Goal: Task Accomplishment & Management: Manage account settings

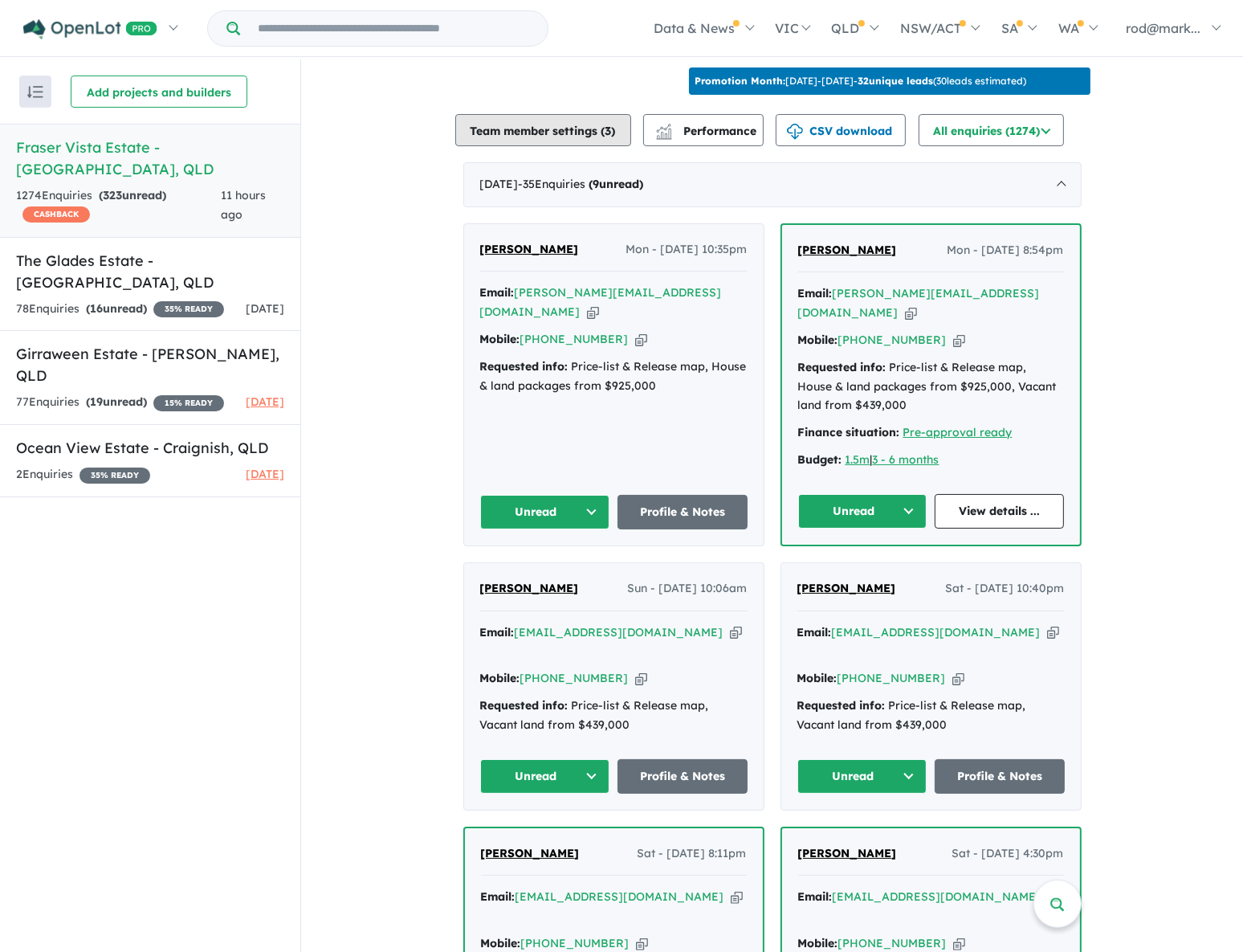
scroll to position [730, 0]
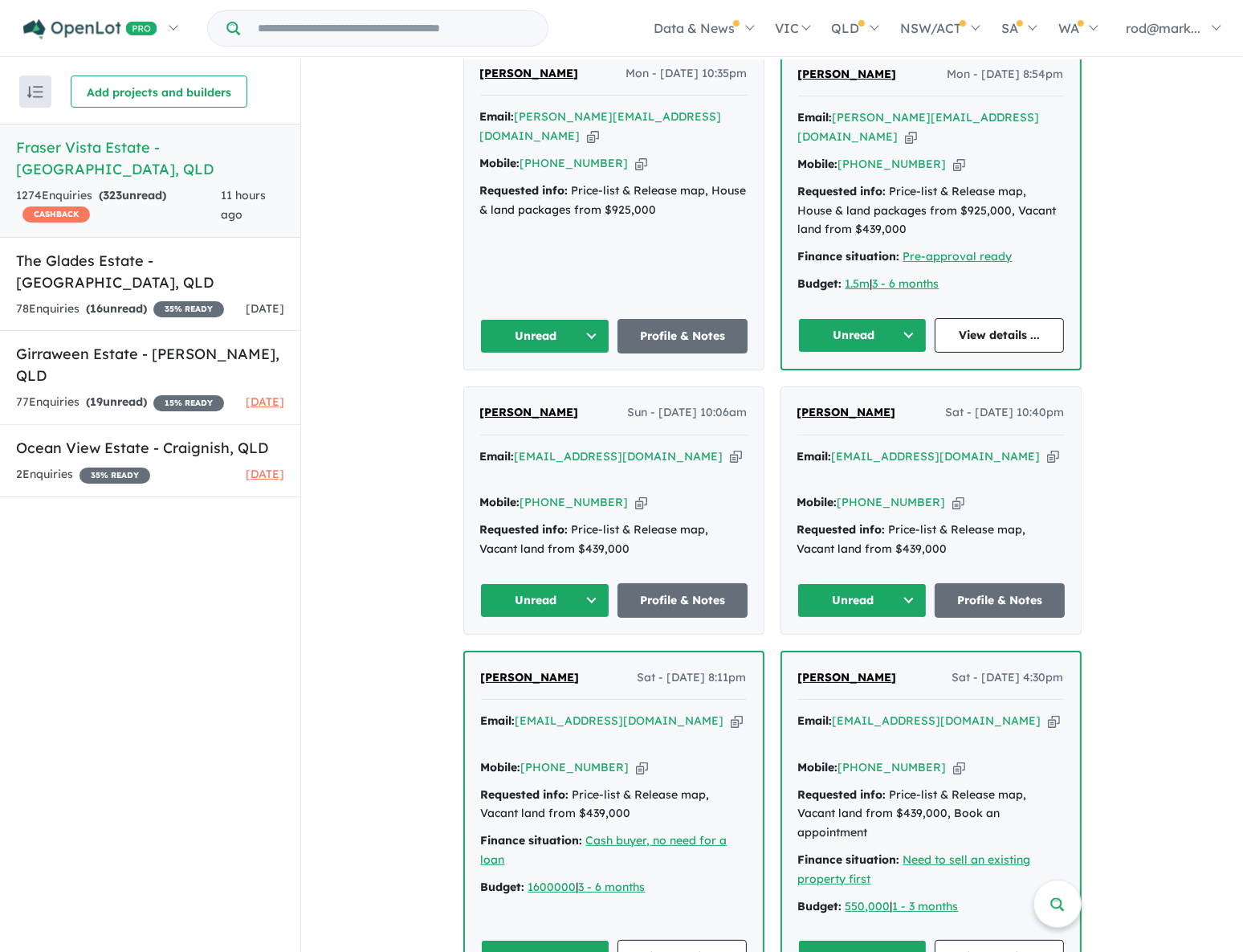
drag, startPoint x: 696, startPoint y: 430, endPoint x: 685, endPoint y: 439, distance: 14.2
click at [730, 448] on icon "button" at bounding box center [736, 456] width 12 height 17
drag, startPoint x: 693, startPoint y: 428, endPoint x: 672, endPoint y: 403, distance: 32.6
click at [730, 448] on icon "button" at bounding box center [736, 456] width 12 height 17
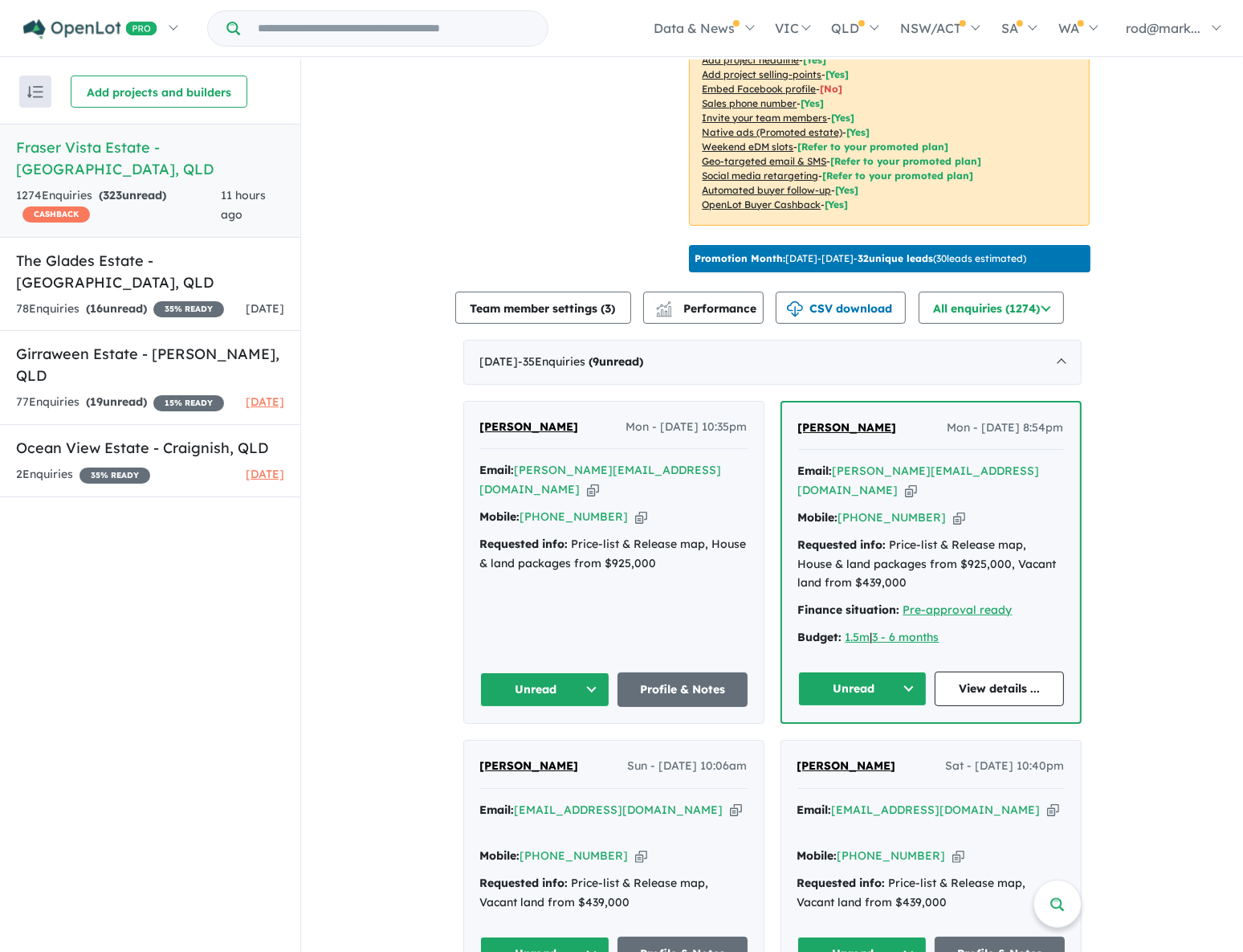
scroll to position [364, 0]
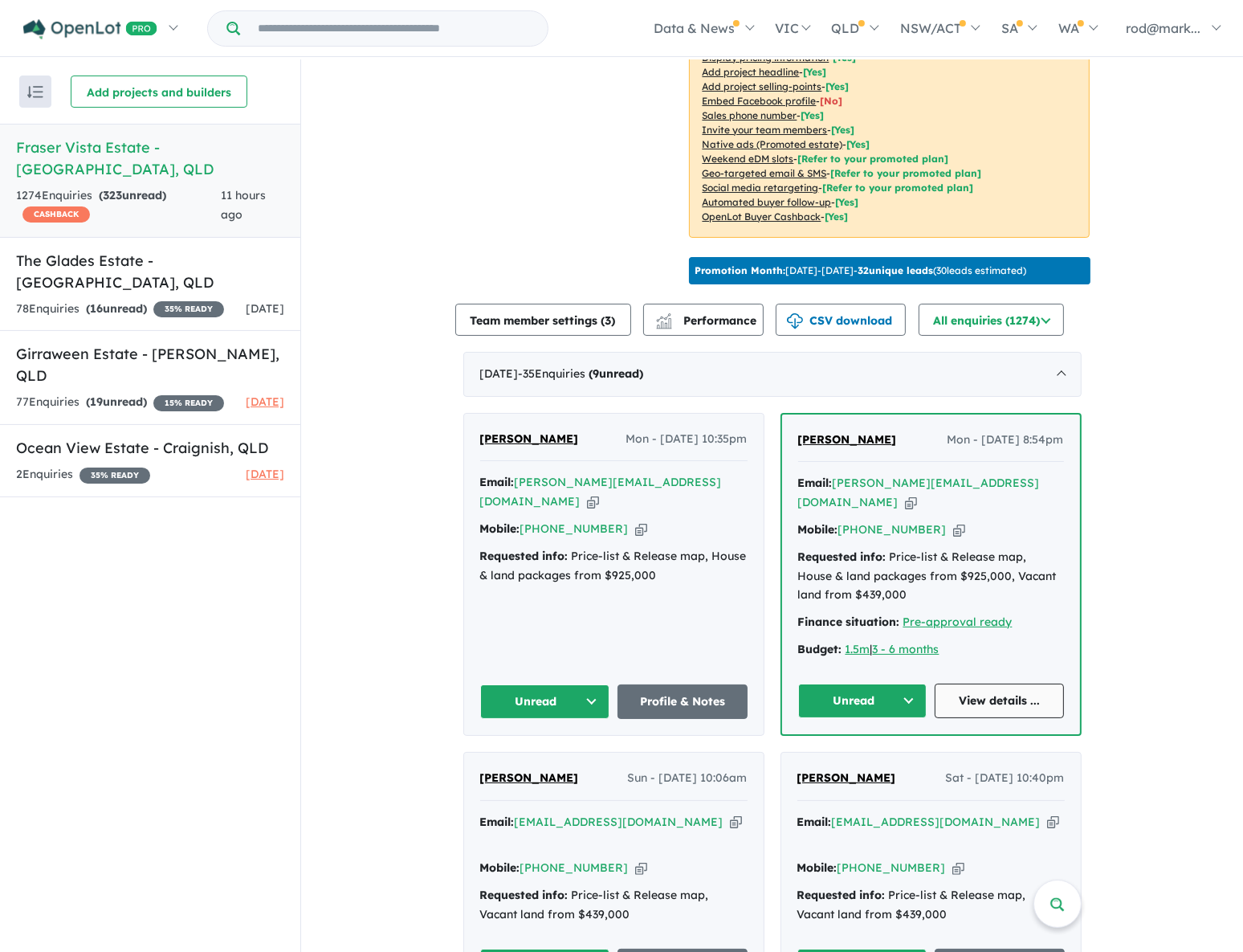
click at [998, 684] on link "View details ..." at bounding box center [999, 701] width 130 height 34
click at [907, 684] on button "Unread" at bounding box center [862, 701] width 130 height 34
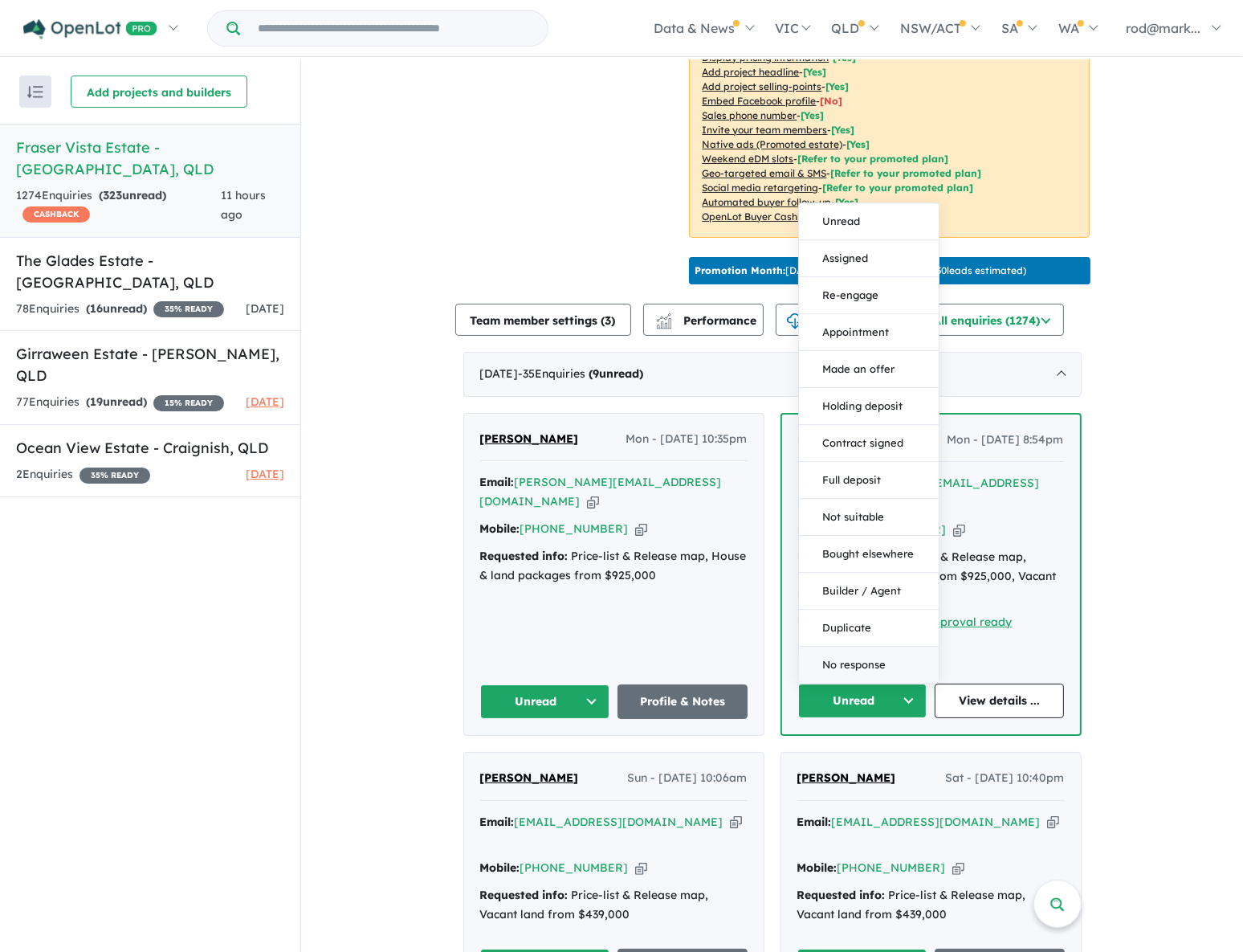
click at [874, 646] on button "No response" at bounding box center [868, 664] width 139 height 36
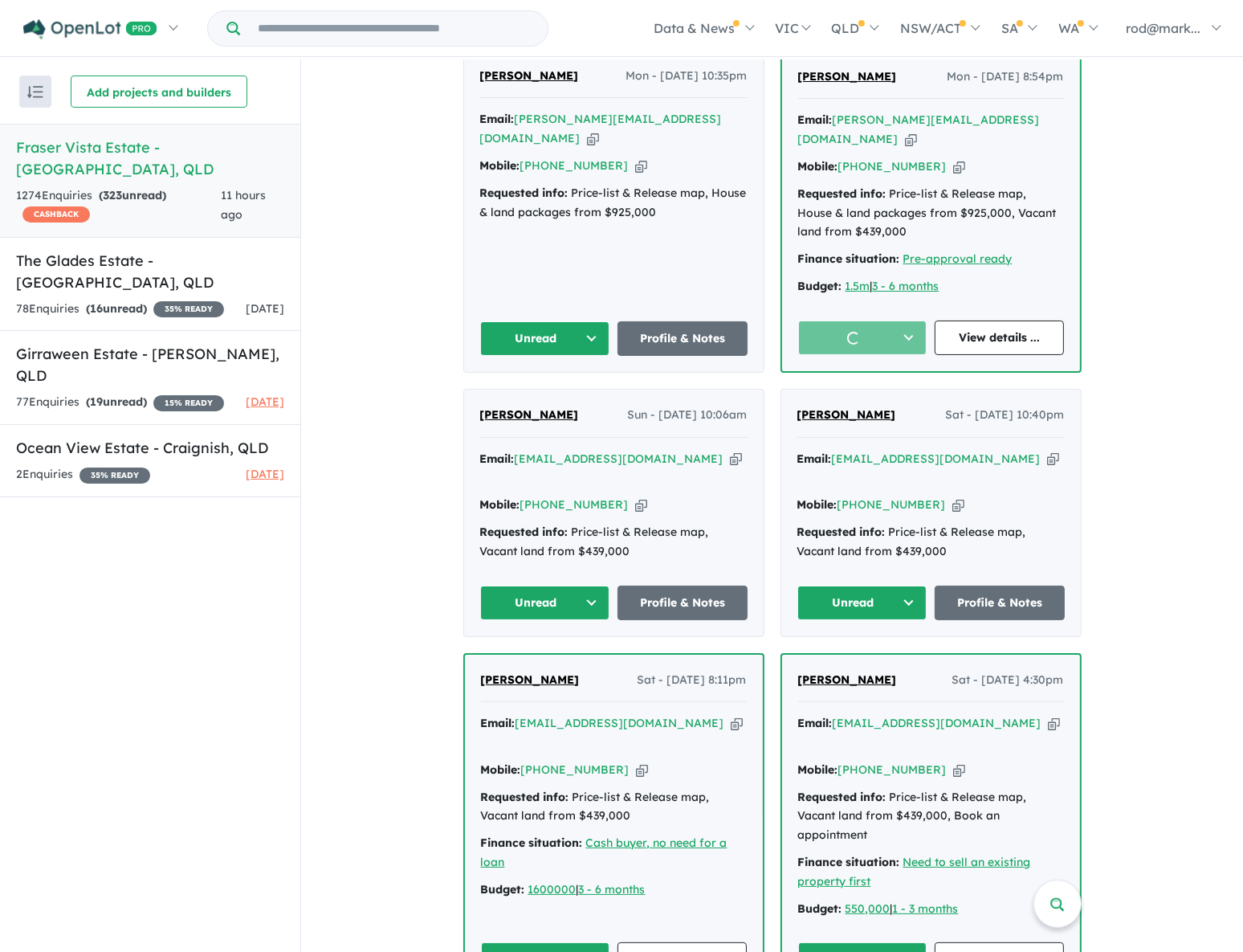
scroll to position [730, 0]
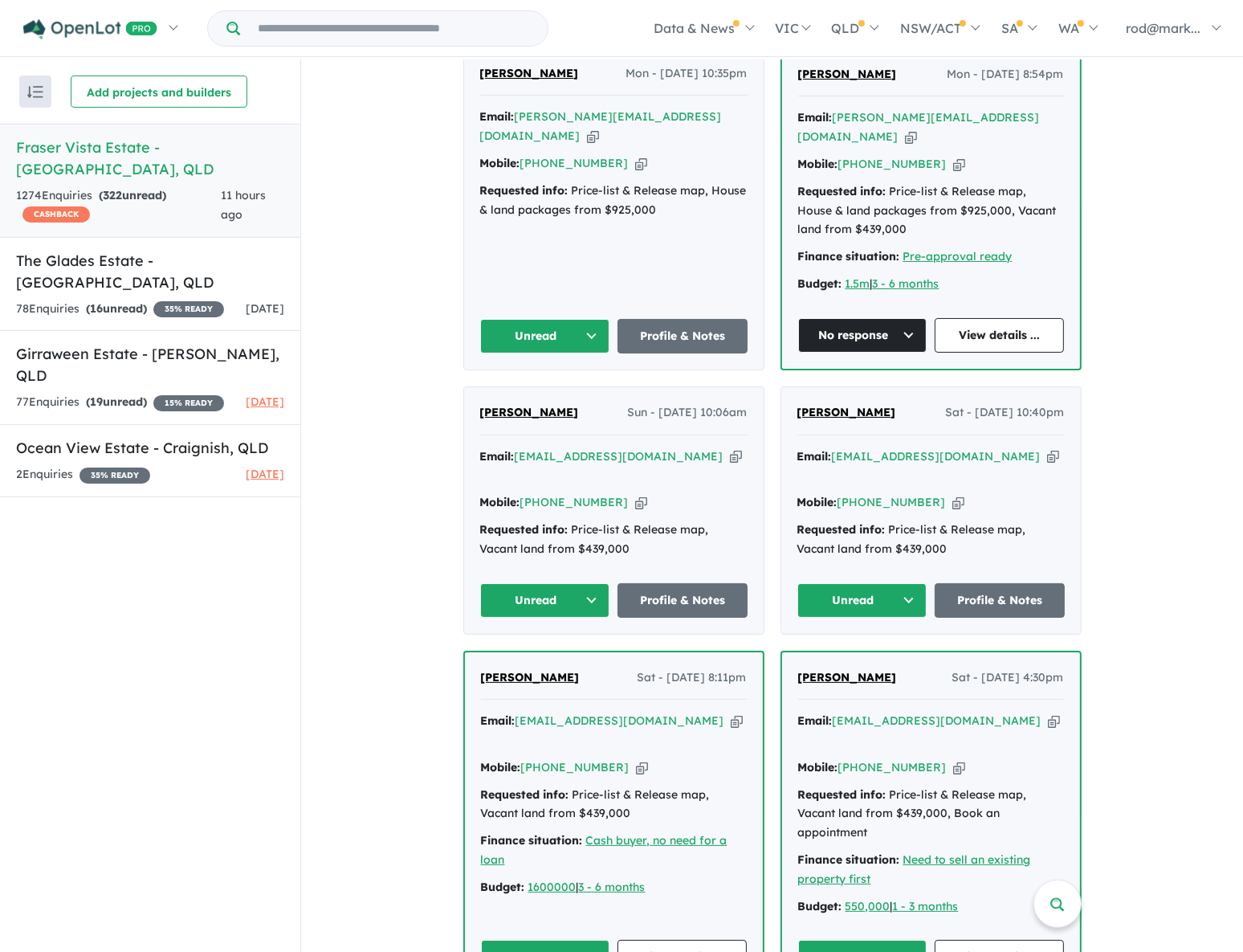
click at [903, 583] on button "Unread" at bounding box center [862, 600] width 130 height 34
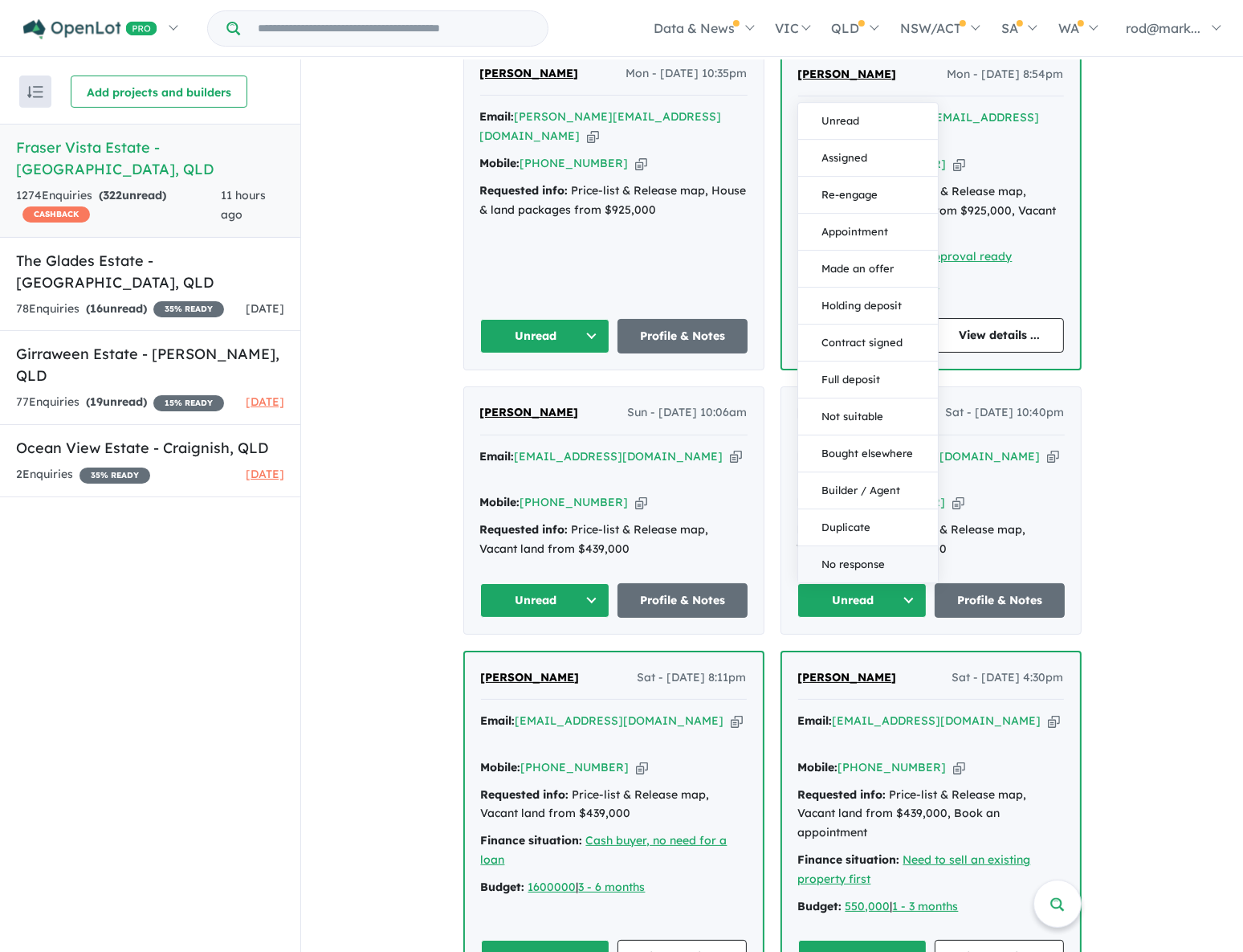
click at [871, 546] on button "No response" at bounding box center [867, 564] width 139 height 36
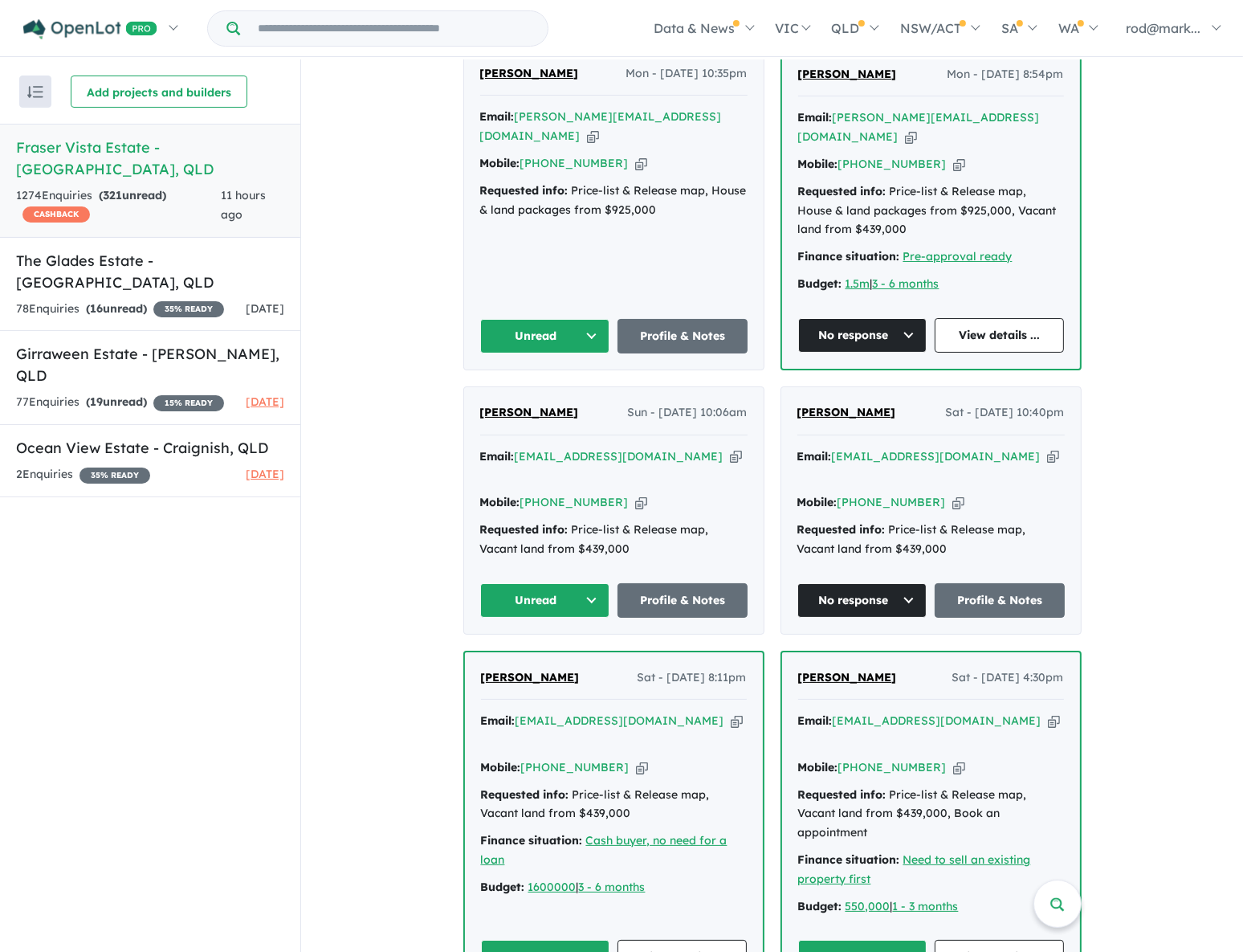
click at [589, 583] on button "Unread" at bounding box center [545, 600] width 130 height 34
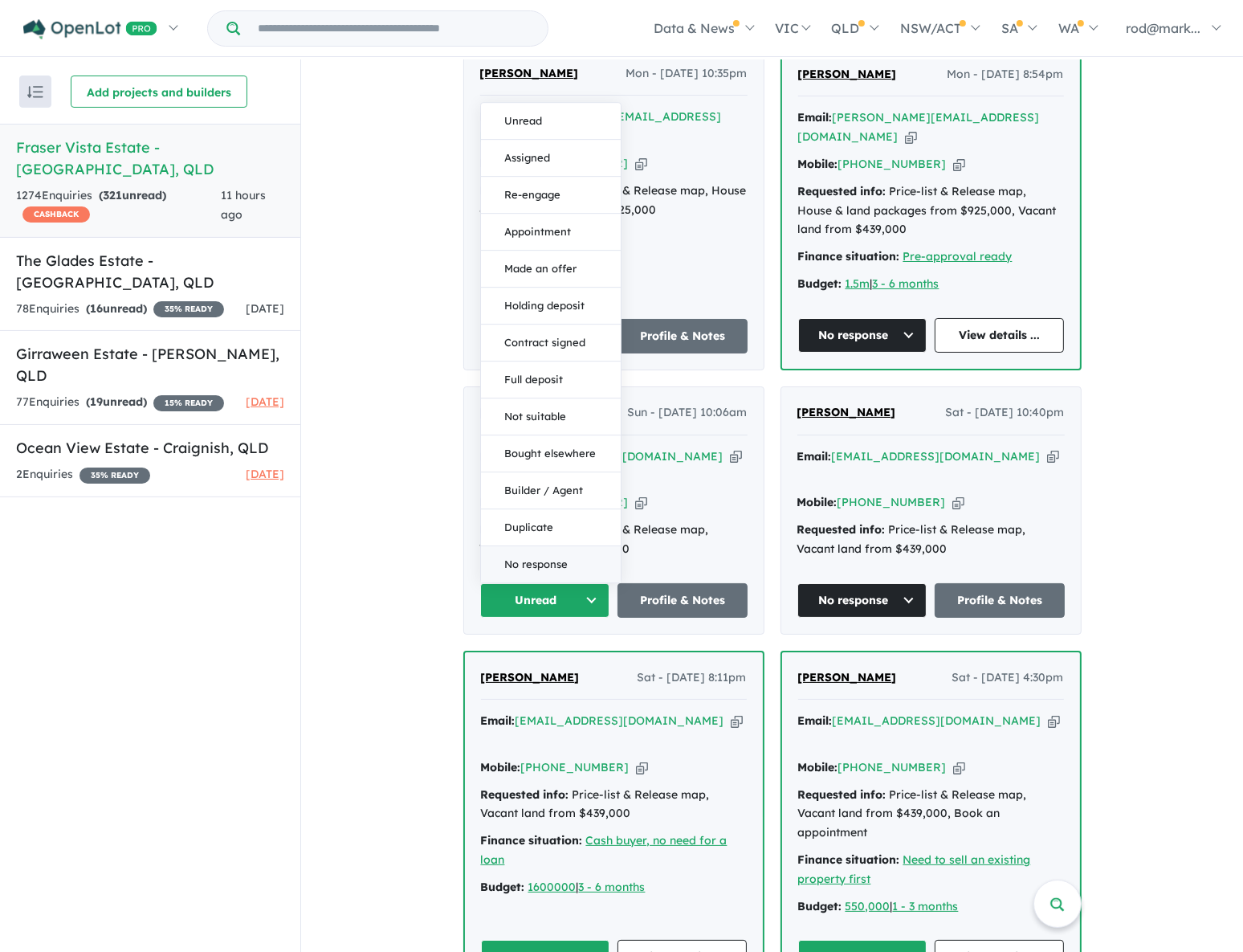
click at [553, 546] on button "No response" at bounding box center [550, 564] width 139 height 36
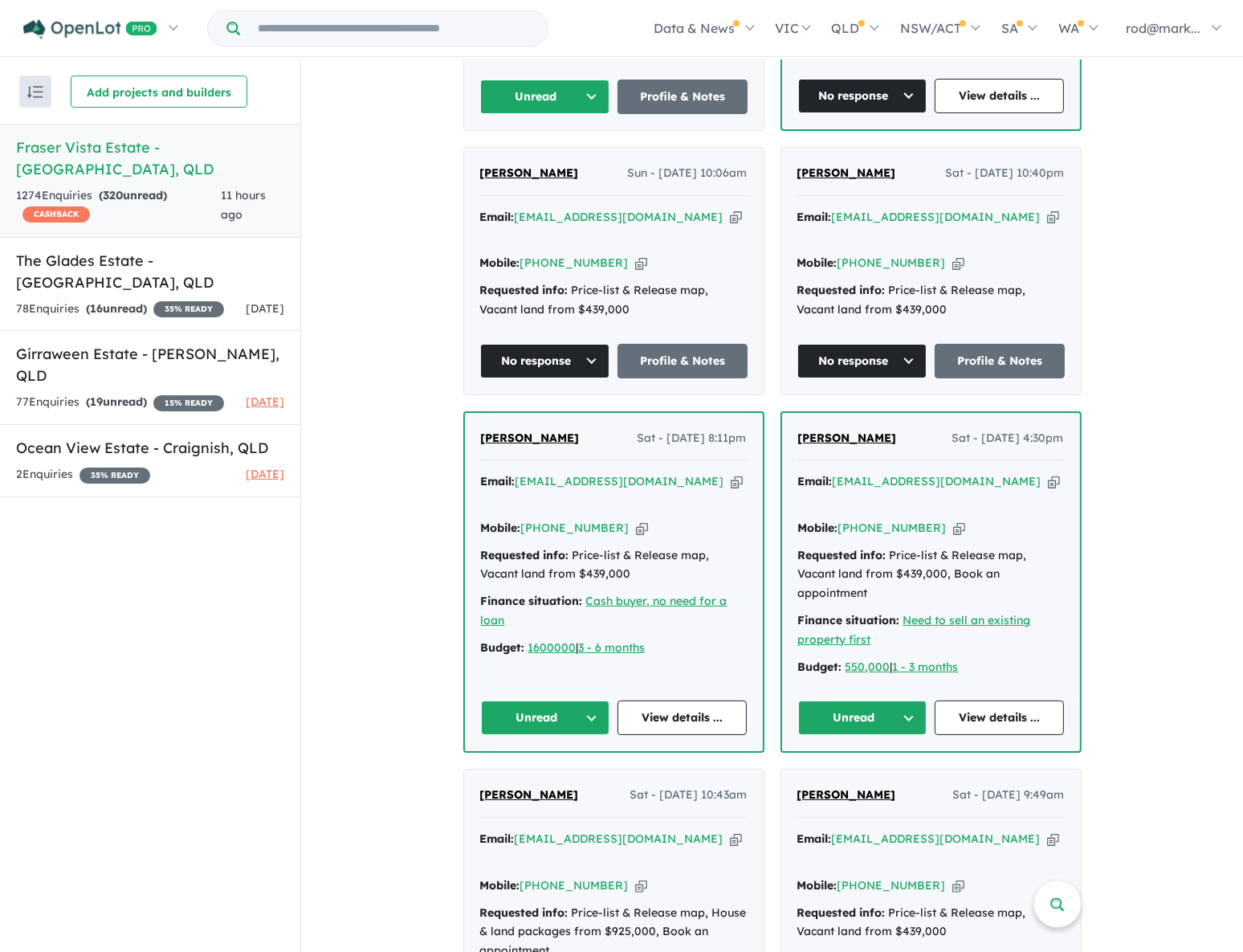
scroll to position [1021, 0]
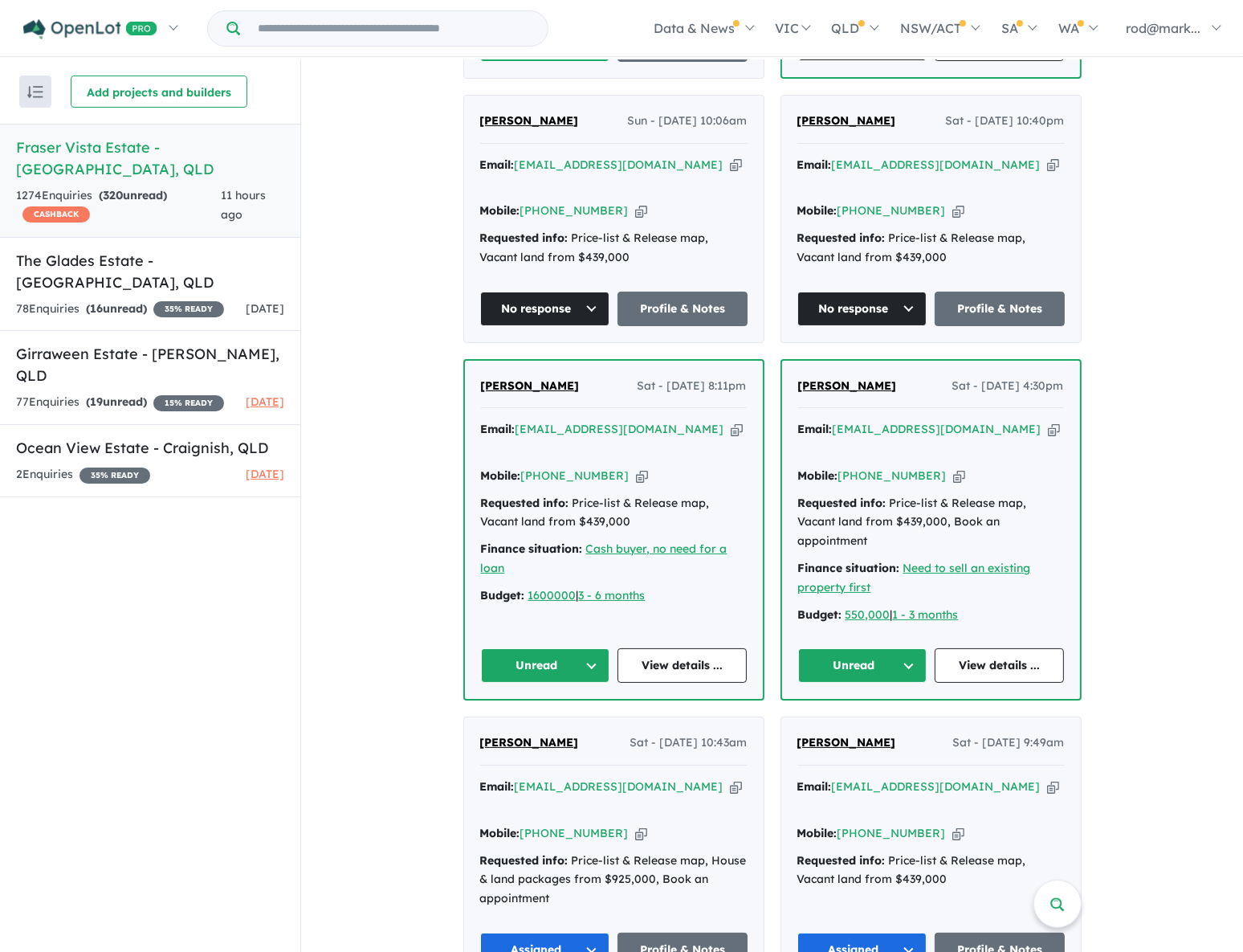
click at [587, 648] on button "Unread" at bounding box center [545, 665] width 130 height 34
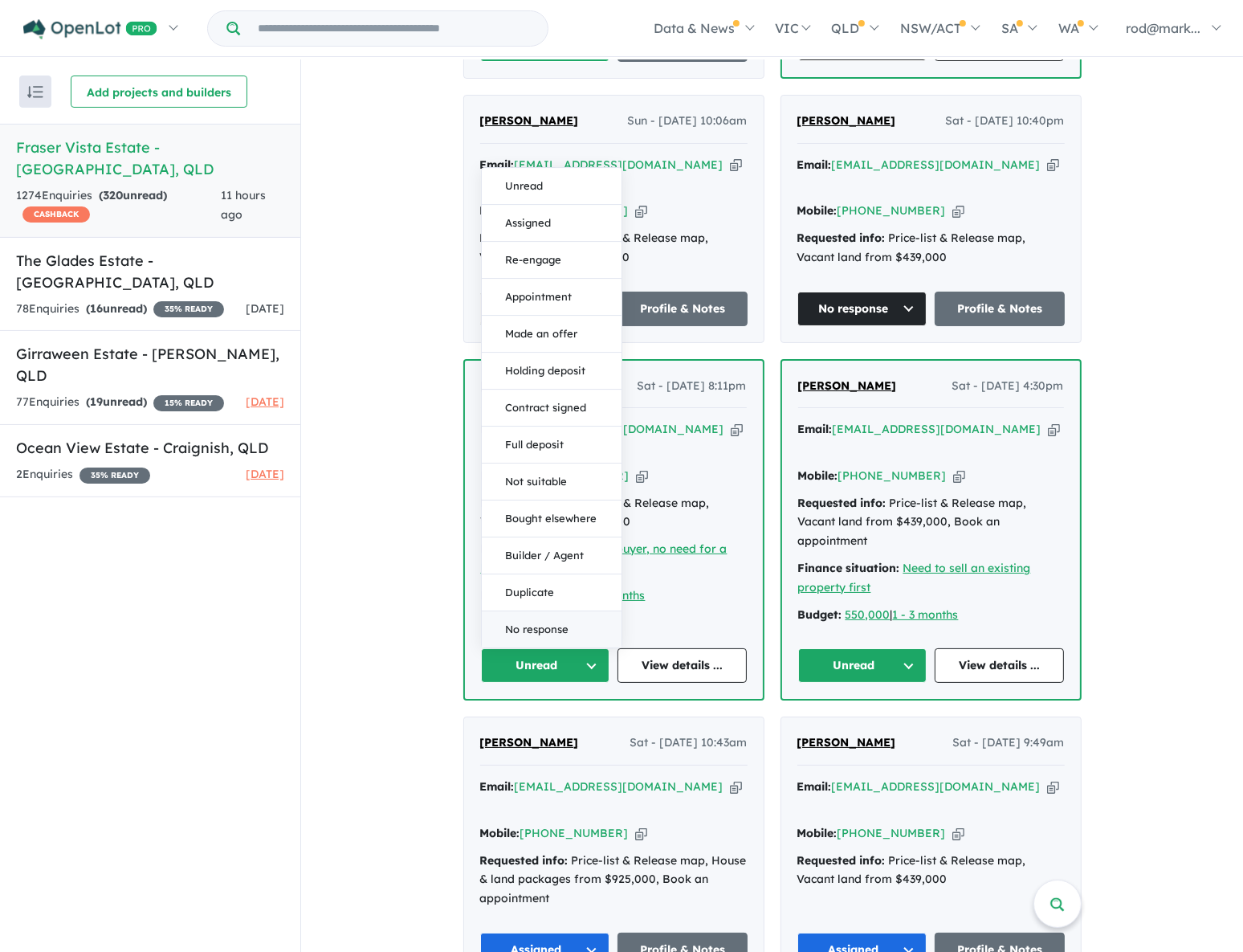
click at [553, 612] on button "No response" at bounding box center [551, 630] width 139 height 36
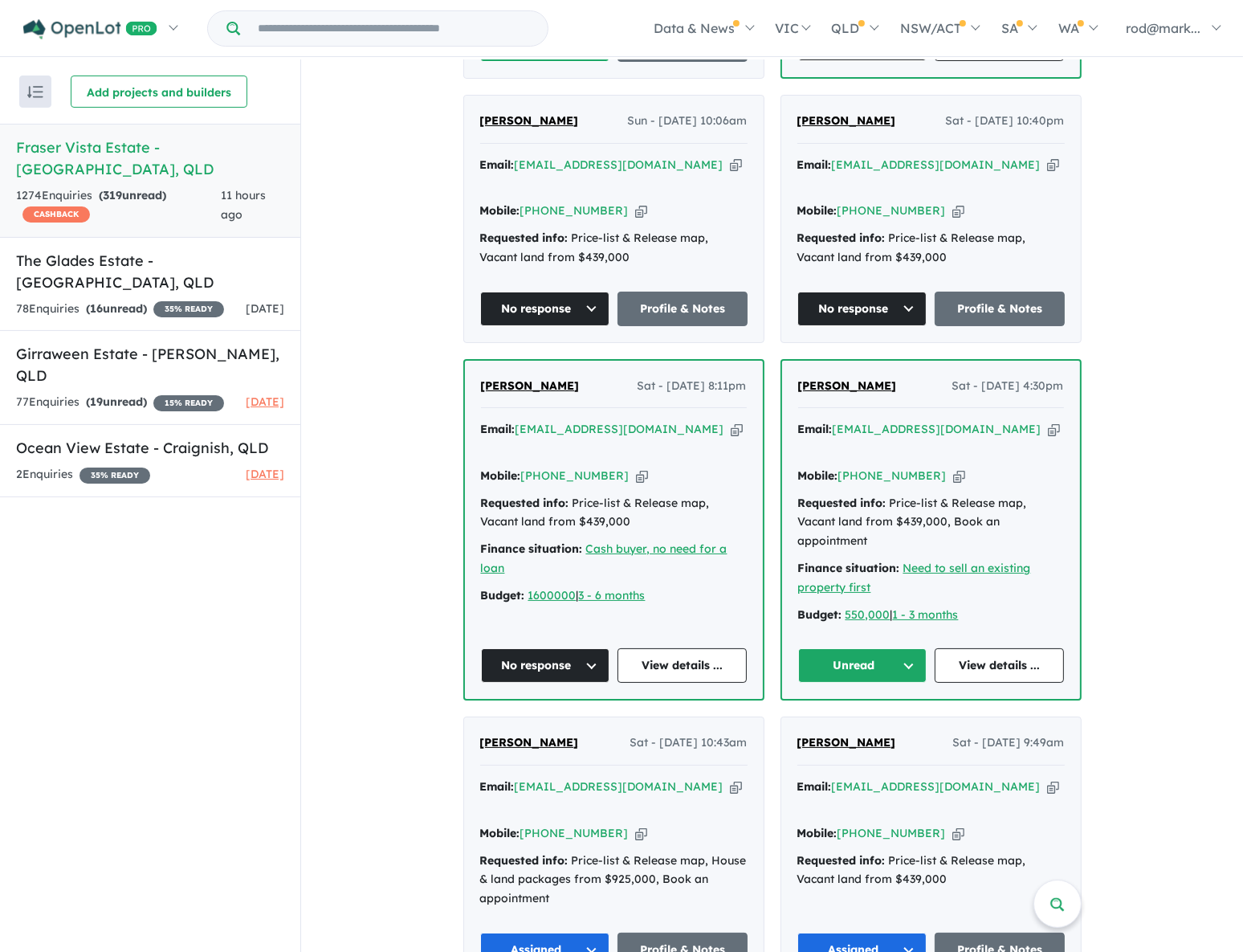
click at [906, 648] on button "Unread" at bounding box center [862, 665] width 130 height 34
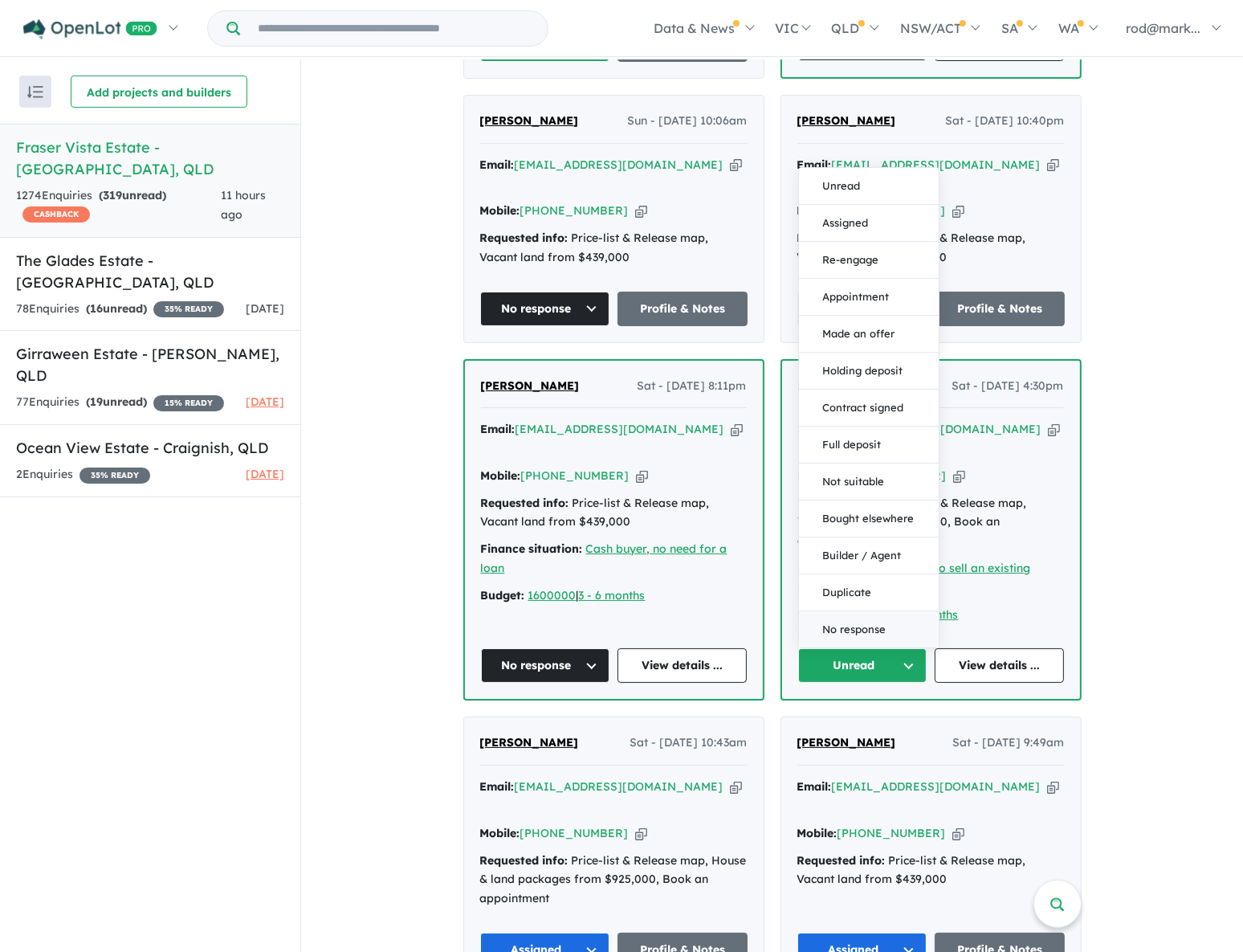
click at [877, 612] on button "No response" at bounding box center [868, 630] width 139 height 36
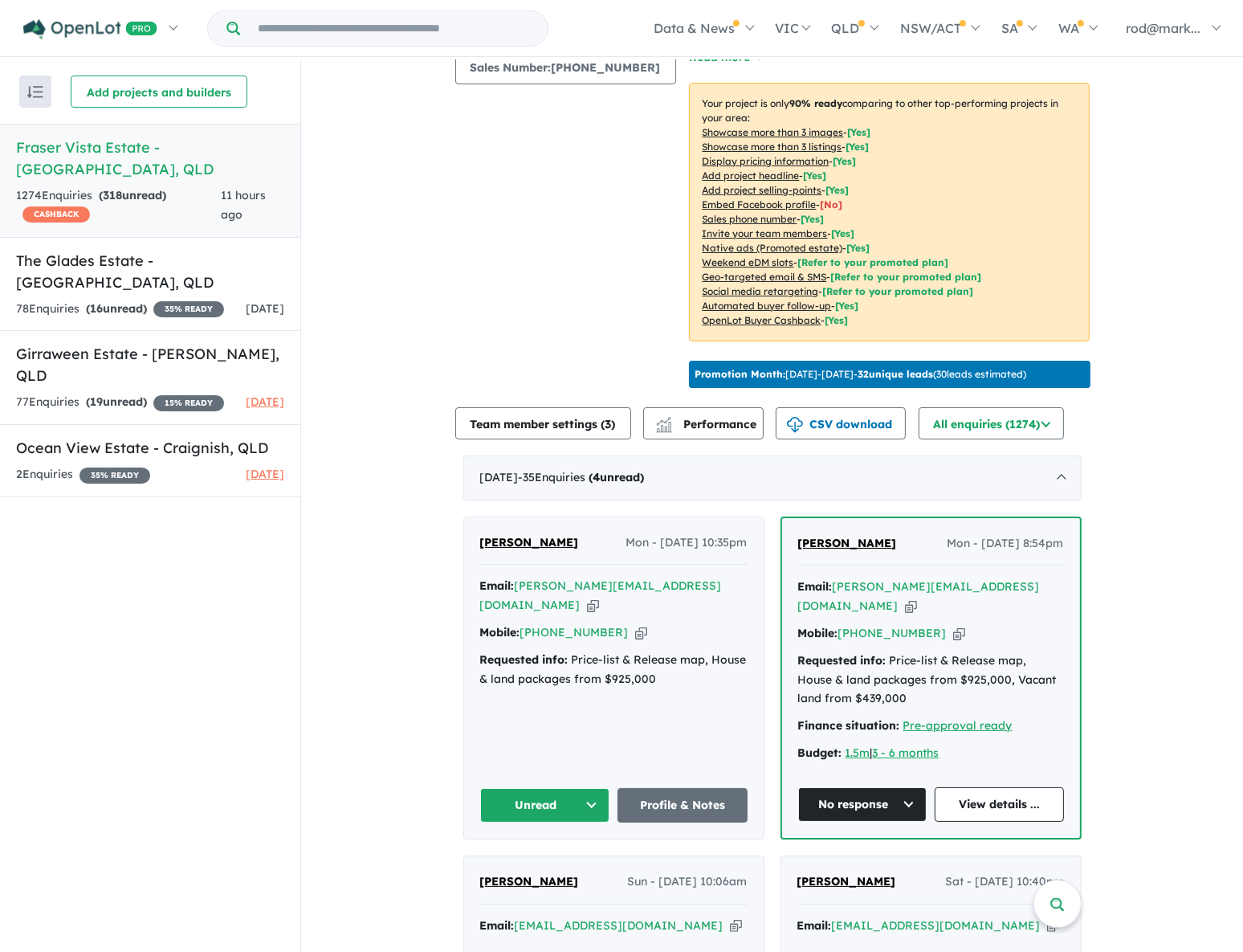
scroll to position [218, 0]
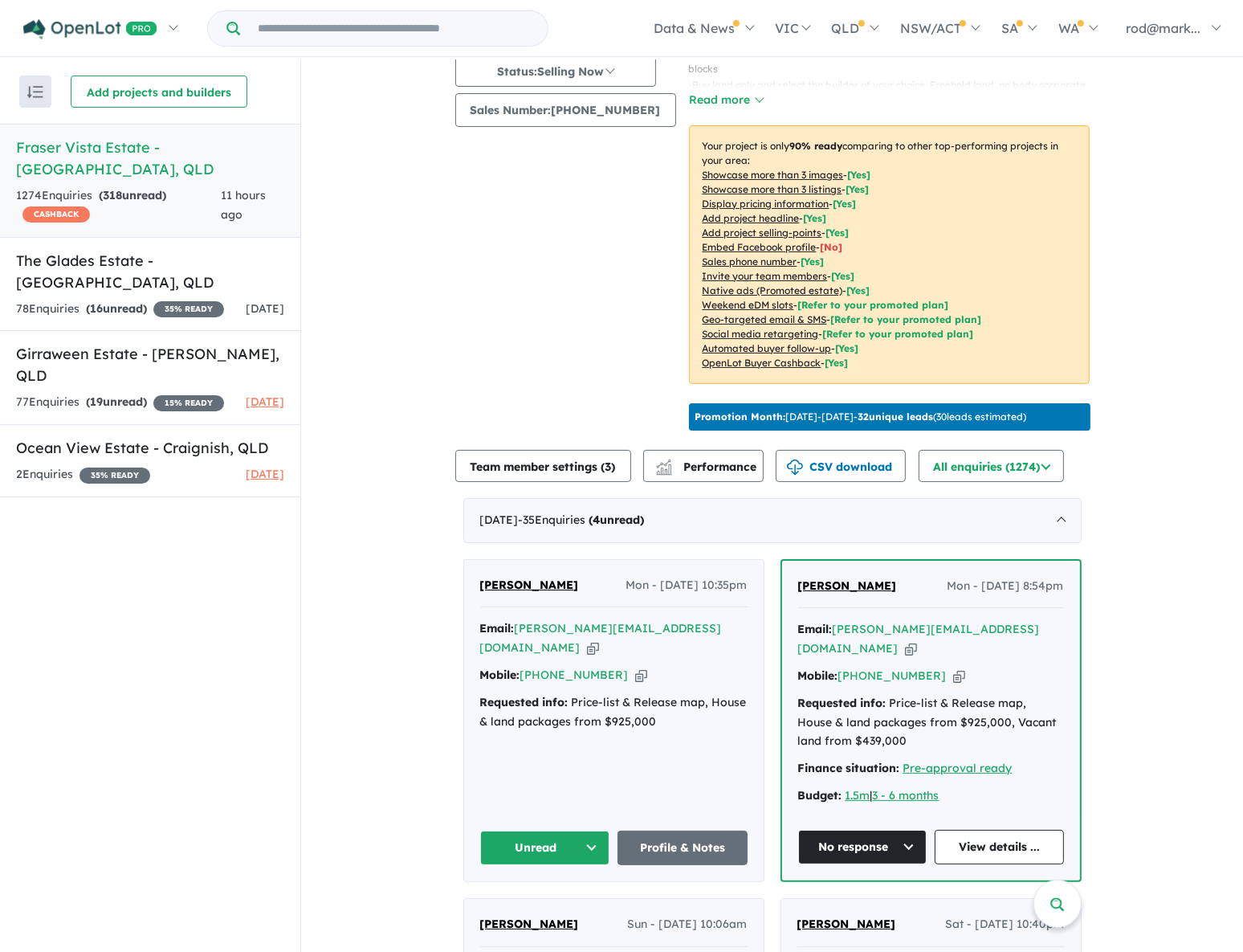
click at [599, 639] on icon "button" at bounding box center [593, 647] width 12 height 17
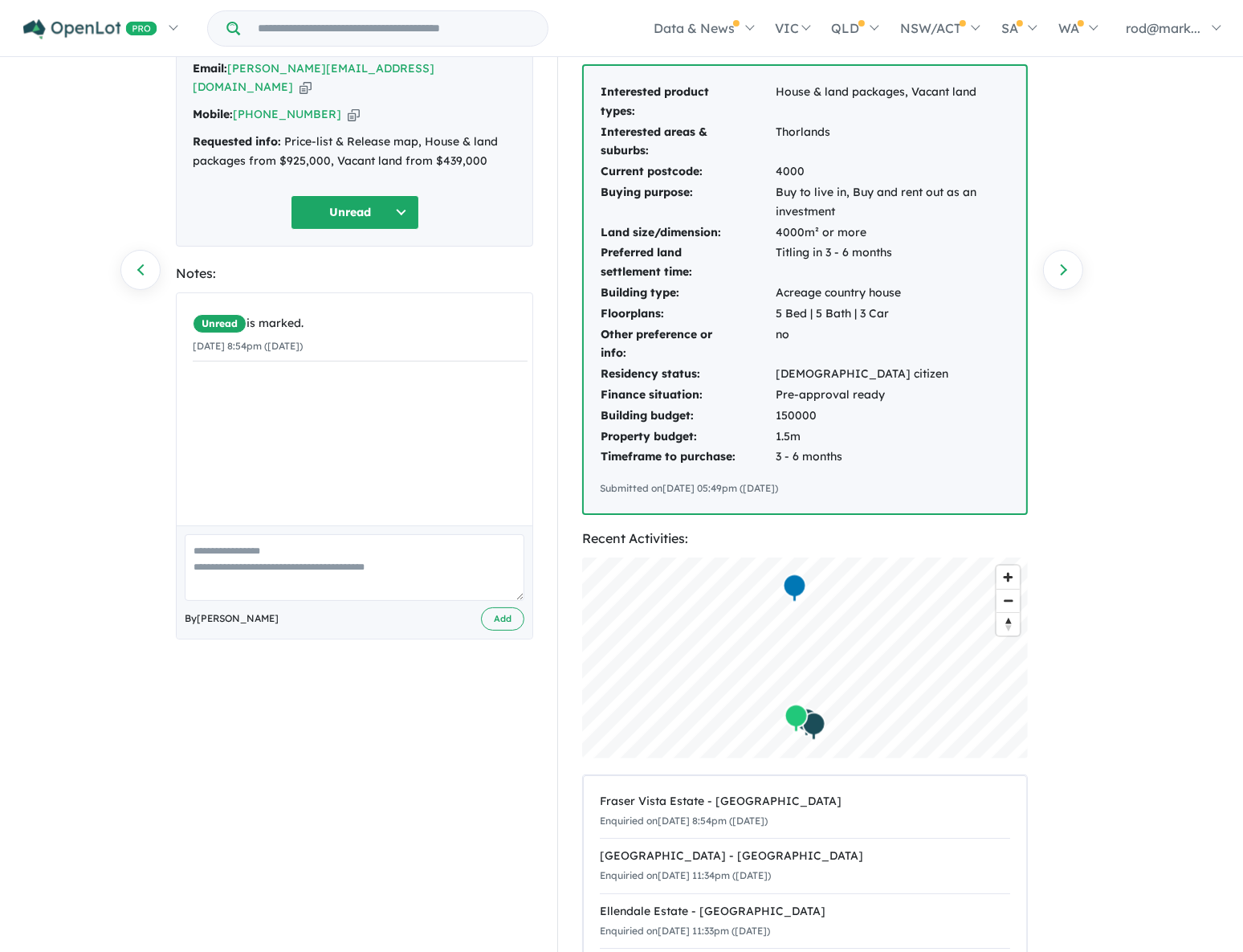
scroll to position [73, 0]
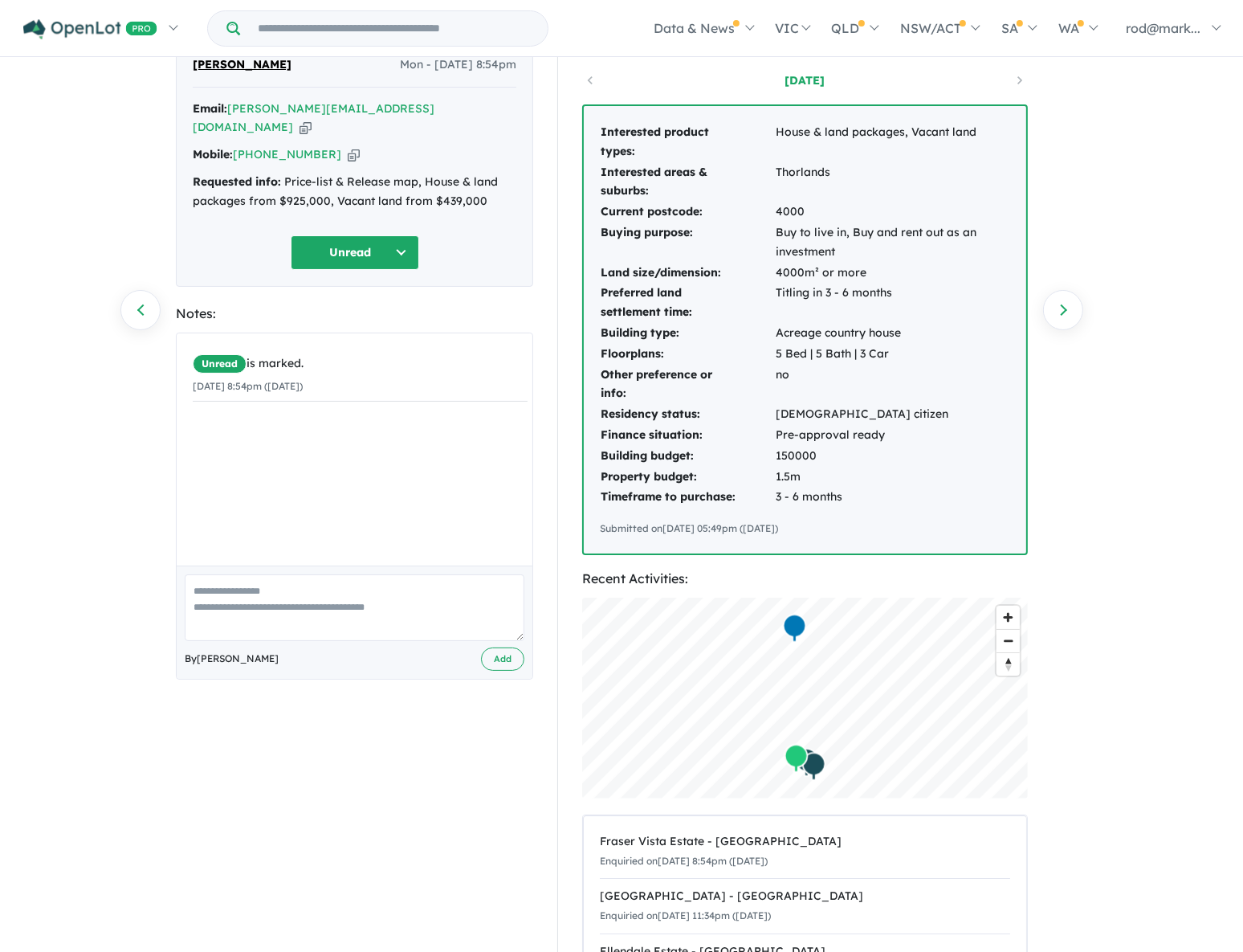
drag, startPoint x: 339, startPoint y: 107, endPoint x: 355, endPoint y: 104, distance: 16.3
click at [311, 119] on icon "button" at bounding box center [306, 127] width 12 height 17
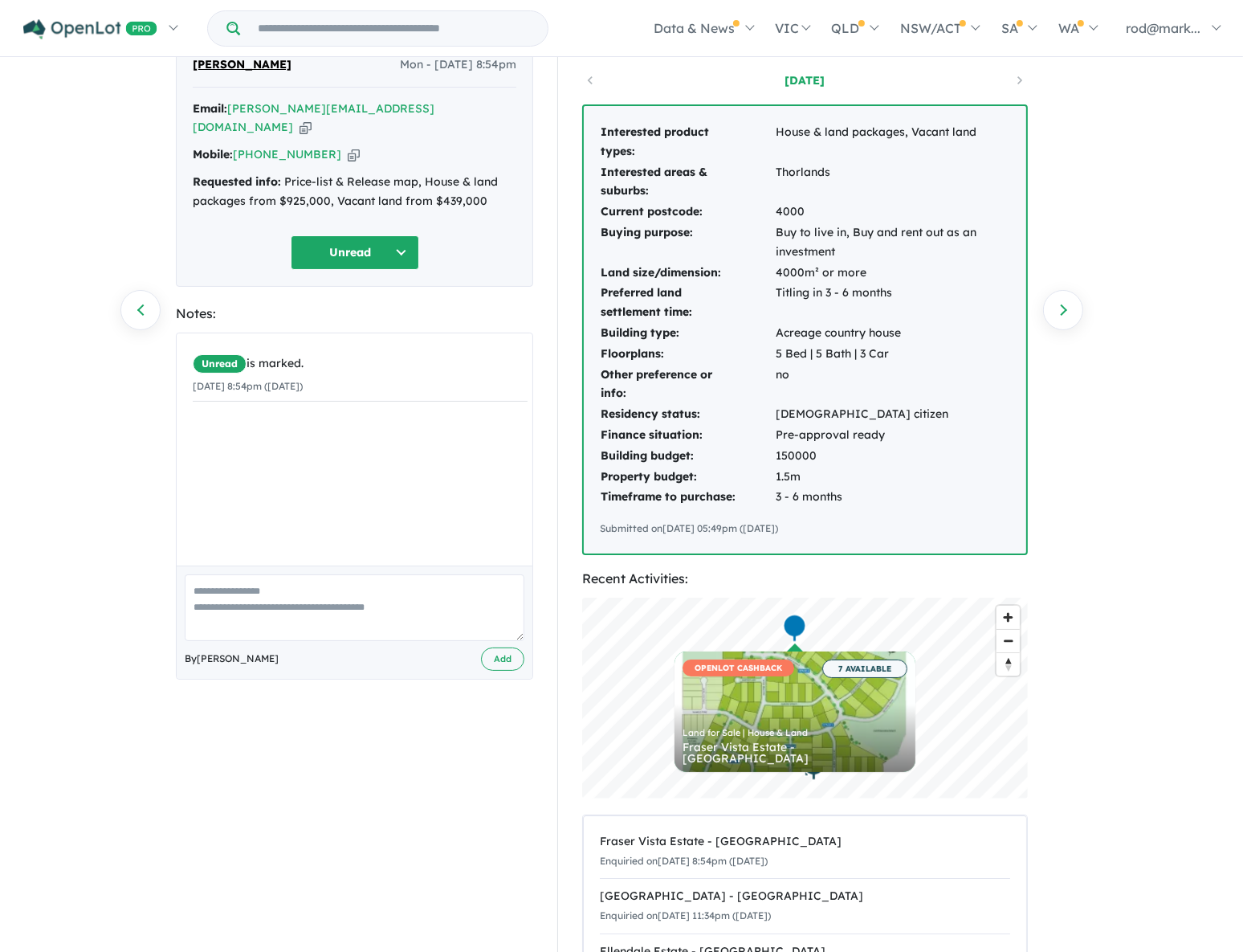
drag, startPoint x: 341, startPoint y: 104, endPoint x: 668, endPoint y: 144, distance: 329.4
click at [311, 119] on icon "button" at bounding box center [306, 127] width 12 height 17
drag, startPoint x: 342, startPoint y: 112, endPoint x: 342, endPoint y: 103, distance: 9.0
click at [311, 119] on icon "button" at bounding box center [306, 127] width 12 height 17
